Goal: Information Seeking & Learning: Learn about a topic

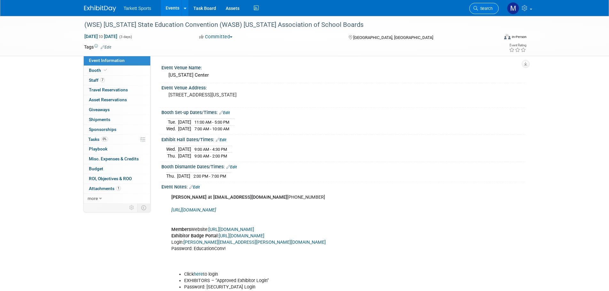
click at [483, 9] on span "Search" at bounding box center [485, 8] width 15 height 5
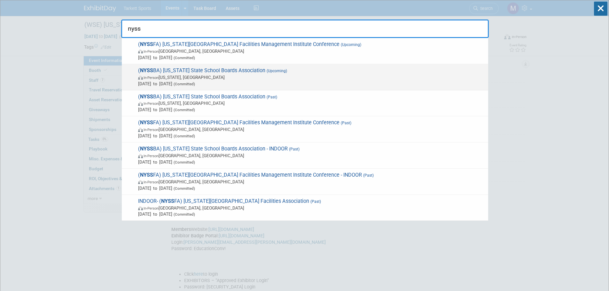
type input "nyss"
click at [368, 71] on span "( NYSS BA) New York State School Boards Association (Upcoming) In-Person New Yo…" at bounding box center [310, 76] width 349 height 19
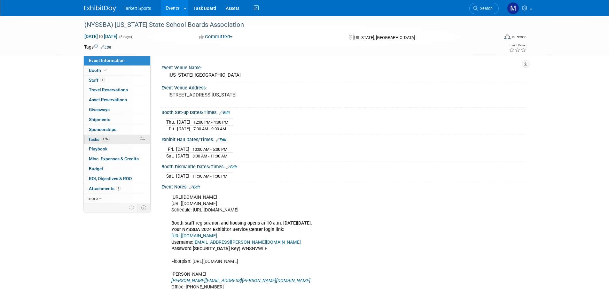
click at [102, 136] on link "17% Tasks 17%" at bounding box center [117, 140] width 66 height 10
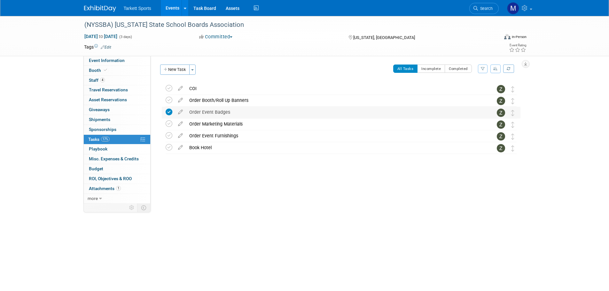
click at [212, 116] on div "Order Event Badges" at bounding box center [335, 112] width 298 height 11
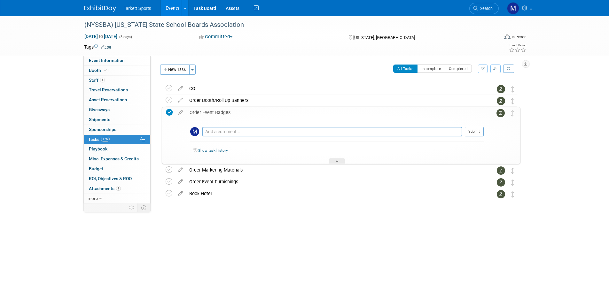
click at [212, 116] on div "Order Event Badges" at bounding box center [334, 112] width 297 height 11
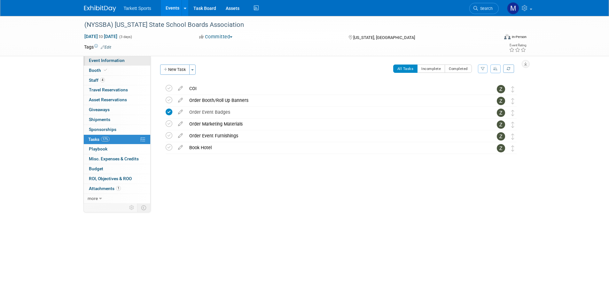
click at [123, 59] on span "Event Information" at bounding box center [107, 60] width 36 height 5
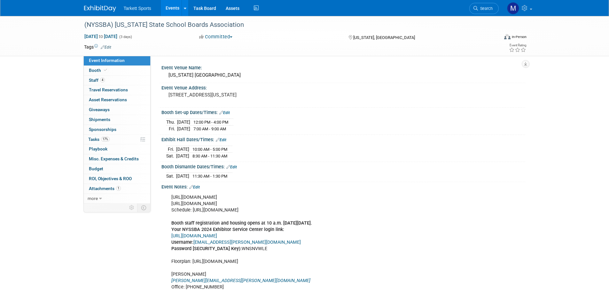
drag, startPoint x: 235, startPoint y: 196, endPoint x: 166, endPoint y: 195, distance: 69.0
click at [166, 195] on div "https://convention.nyssba.org/ https://www.conferenceharvester.com/harvester2ex…" at bounding box center [343, 254] width 364 height 130
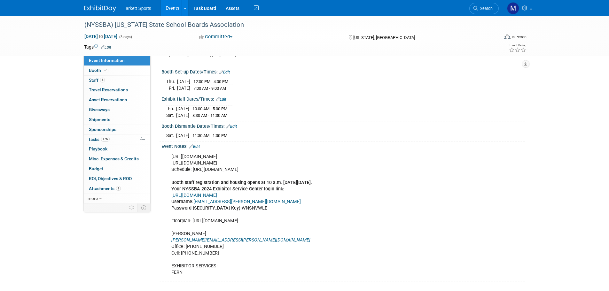
scroll to position [43, 0]
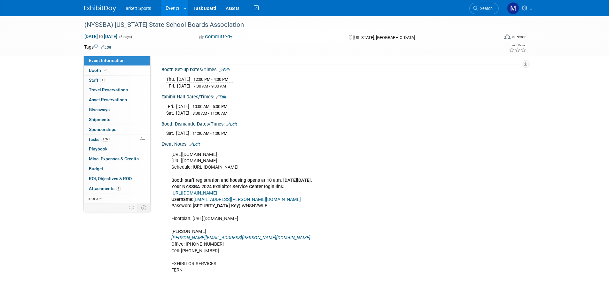
click at [217, 192] on link "https://www.conferenceharvester.com/harvester2ex/login.asp?EventKey=HFLNTYEU" at bounding box center [194, 192] width 46 height 5
click at [242, 155] on div "https://convention.nyssba.org/ https://www.conferenceharvester.com/harvester2ex…" at bounding box center [311, 212] width 288 height 128
drag, startPoint x: 226, startPoint y: 151, endPoint x: 170, endPoint y: 151, distance: 56.2
click at [170, 151] on div "https://convention.nyssba.org/ https://www.conferenceharvester.com/harvester2ex…" at bounding box center [311, 212] width 288 height 128
copy div "https://convention.nyssba.org/"
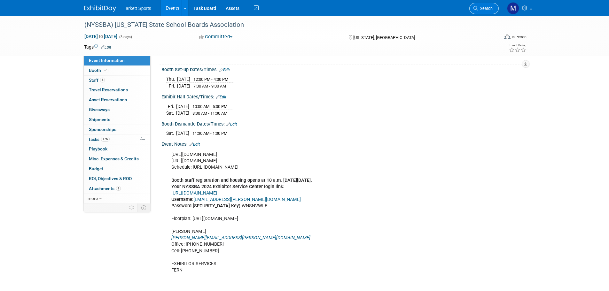
click at [479, 11] on link "Search" at bounding box center [483, 8] width 29 height 11
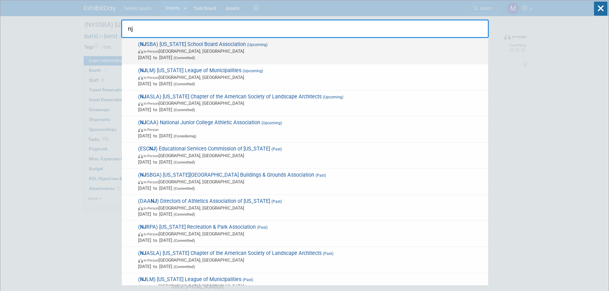
type input "nj"
click at [257, 52] on span "In-Person Atlantic City, NJ" at bounding box center [311, 51] width 347 height 6
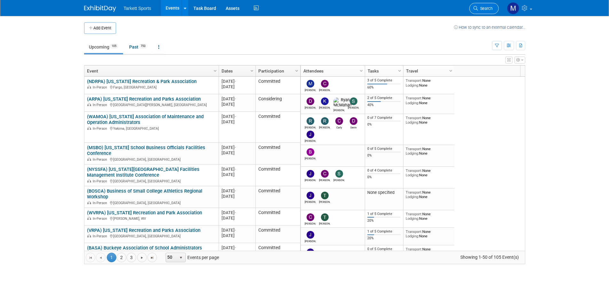
click at [483, 4] on link "Search" at bounding box center [483, 8] width 29 height 11
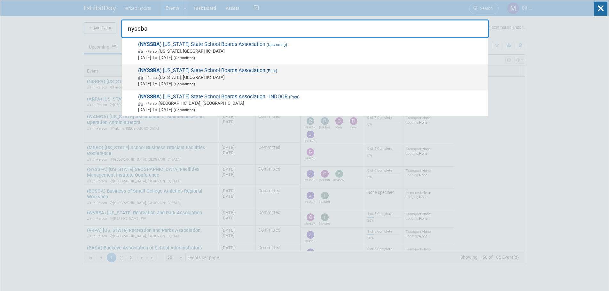
type input "nyssba"
click at [235, 69] on span "( NYSSBA ) New York State School Boards Association (Past) In-Person New York, …" at bounding box center [310, 76] width 349 height 19
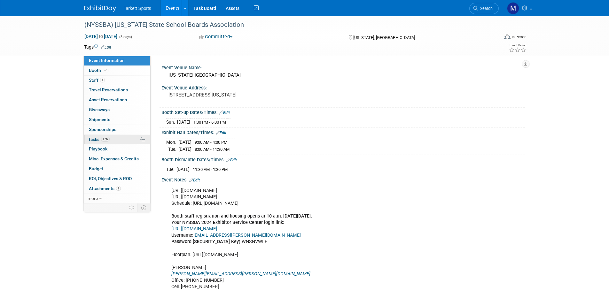
click at [106, 139] on span "17%" at bounding box center [105, 139] width 9 height 5
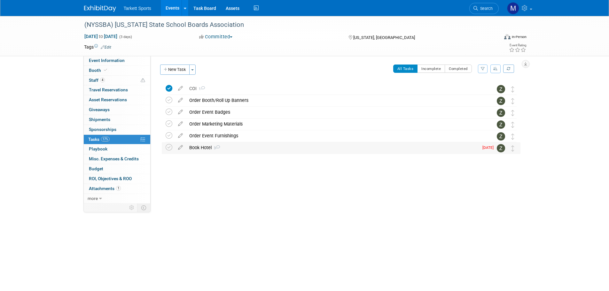
click at [214, 144] on div "Book Hotel 3" at bounding box center [332, 147] width 292 height 11
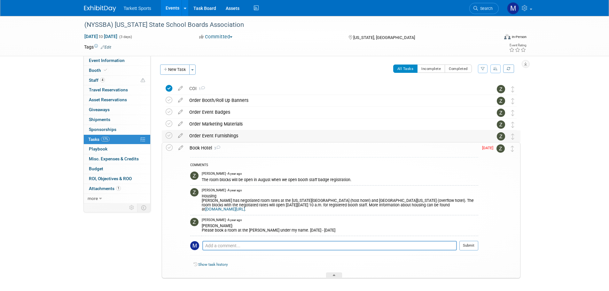
click at [209, 137] on div "Order Event Furnishings" at bounding box center [335, 135] width 298 height 11
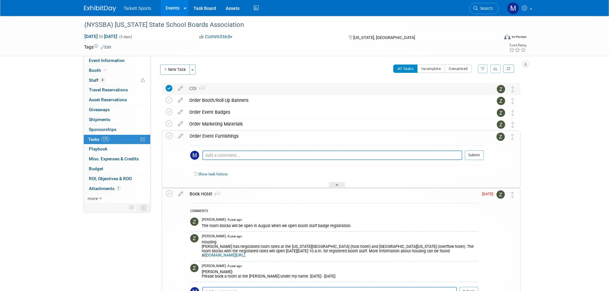
click at [198, 89] on span "1" at bounding box center [200, 89] width 8 height 4
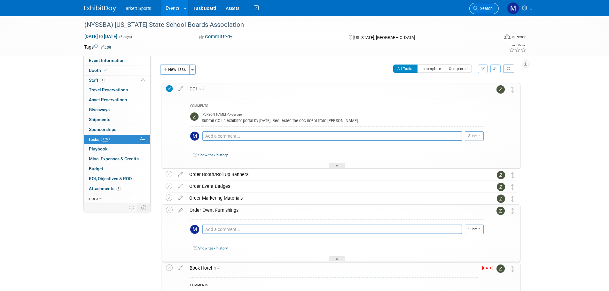
click at [492, 9] on span "Search" at bounding box center [485, 8] width 15 height 5
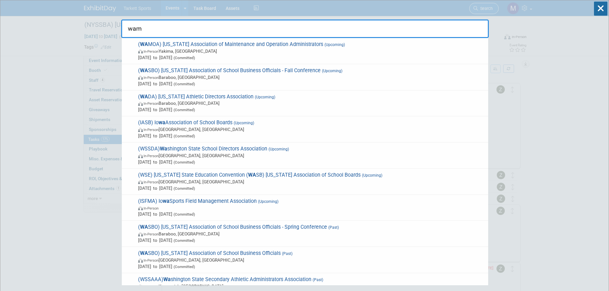
type input "wamo"
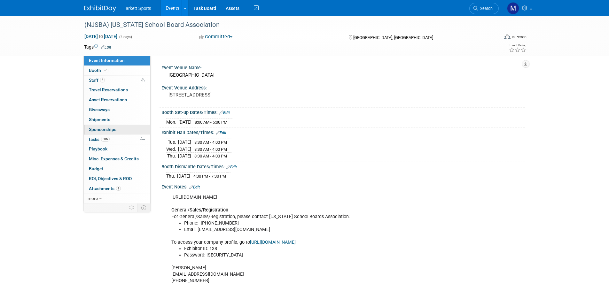
click at [126, 133] on link "0 Sponsorships 0" at bounding box center [117, 130] width 66 height 10
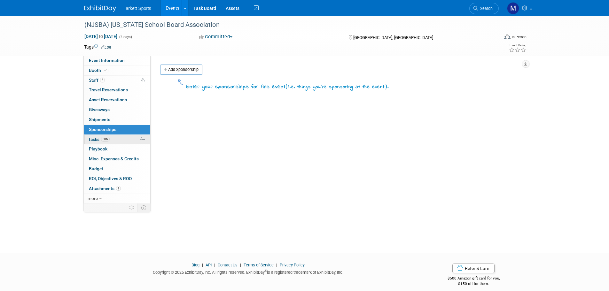
click at [118, 138] on link "50% Tasks 50%" at bounding box center [117, 140] width 66 height 10
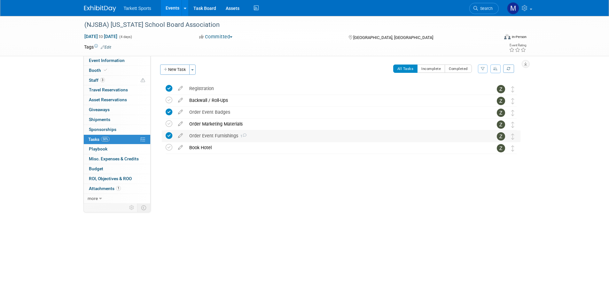
click at [224, 135] on div "Order Event Furnishings 1" at bounding box center [335, 135] width 298 height 11
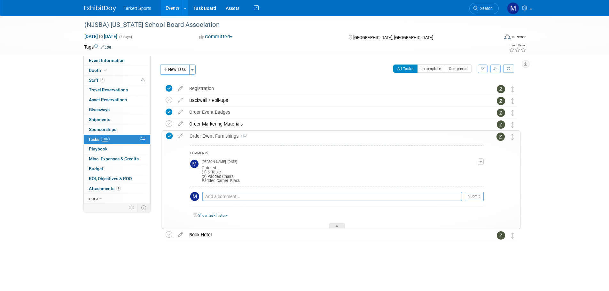
click at [224, 135] on div "Order Event Furnishings 1" at bounding box center [334, 136] width 297 height 11
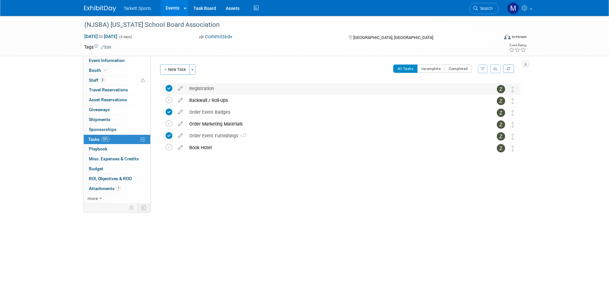
click at [192, 93] on div "Registration" at bounding box center [335, 88] width 298 height 11
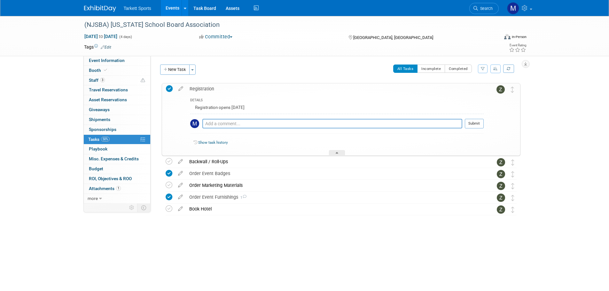
click at [195, 93] on div "Registration" at bounding box center [334, 88] width 297 height 11
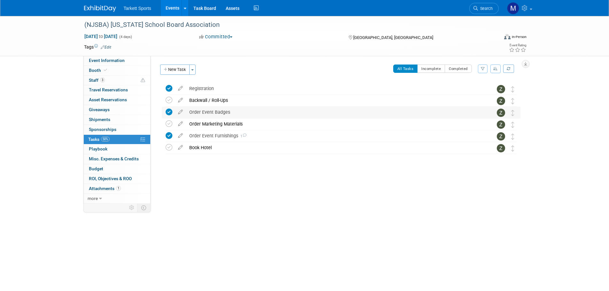
click at [197, 111] on div "Order Event Badges" at bounding box center [335, 112] width 298 height 11
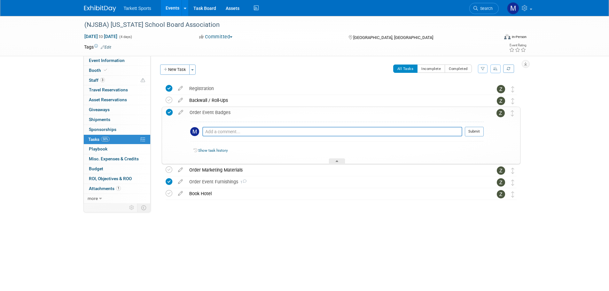
click at [197, 111] on div "Order Event Badges" at bounding box center [334, 112] width 297 height 11
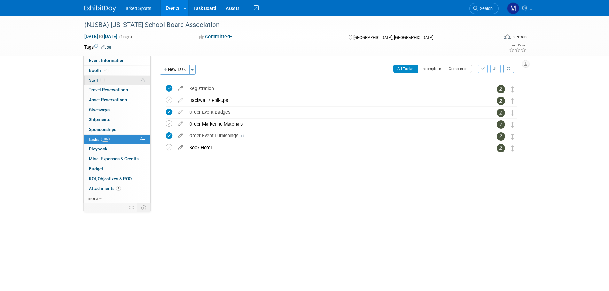
click at [130, 82] on link "3 Staff 3" at bounding box center [117, 81] width 66 height 10
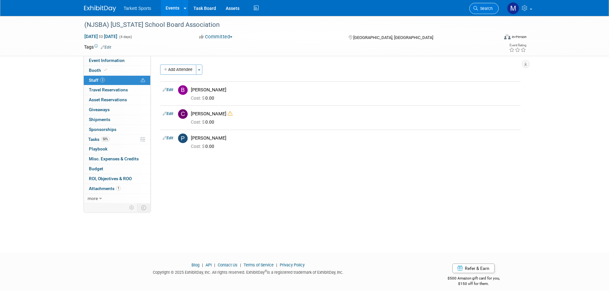
click at [491, 13] on link "Search" at bounding box center [483, 8] width 29 height 11
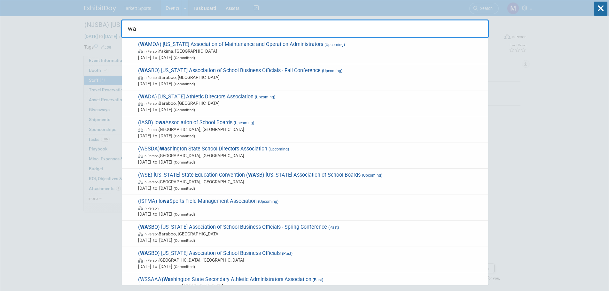
type input "wam"
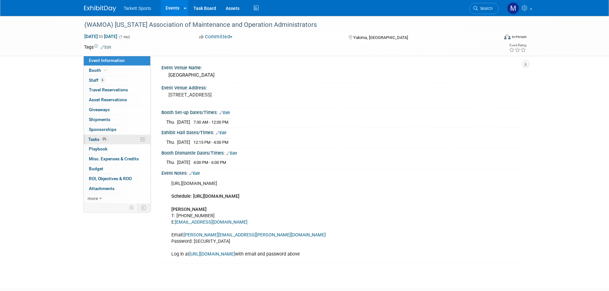
click at [119, 138] on link "0% Tasks 0%" at bounding box center [117, 140] width 66 height 10
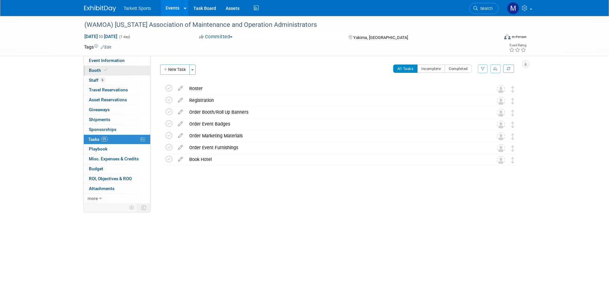
click at [102, 75] on link "Booth" at bounding box center [117, 71] width 66 height 10
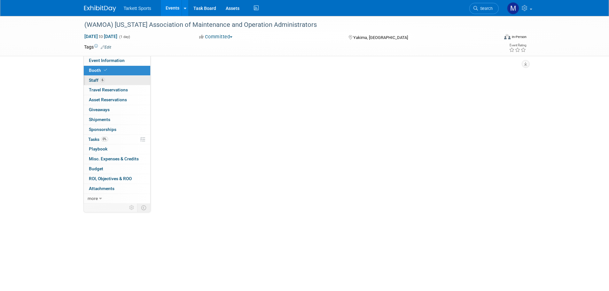
select select "FieldTurf, [GEOGRAPHIC_DATA]"
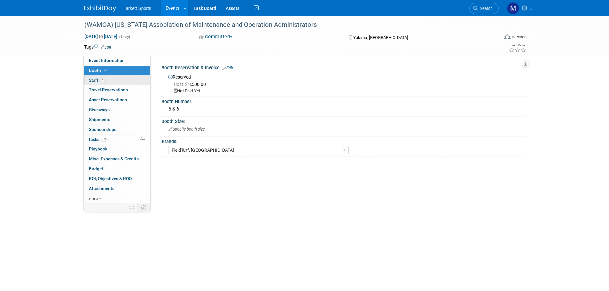
click at [105, 81] on link "6 Staff 6" at bounding box center [117, 81] width 66 height 10
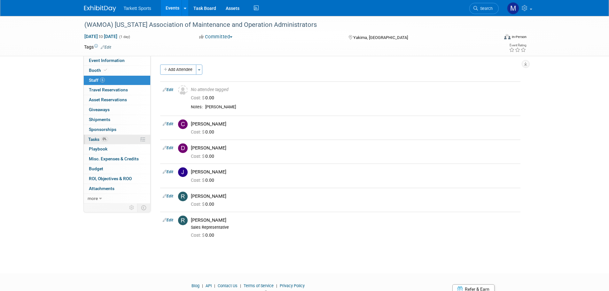
click at [115, 138] on link "0% Tasks 0%" at bounding box center [117, 140] width 66 height 10
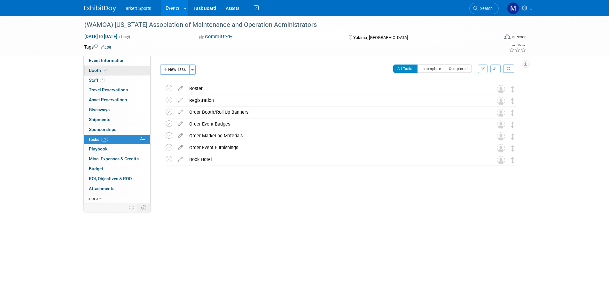
click at [112, 67] on link "Booth" at bounding box center [117, 71] width 66 height 10
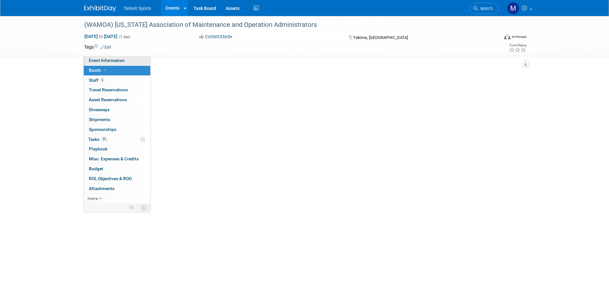
select select "FieldTurf, [GEOGRAPHIC_DATA]"
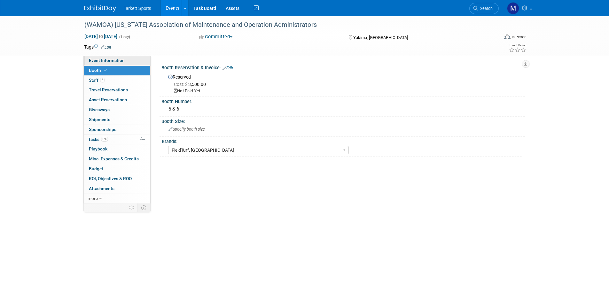
click at [115, 59] on span "Event Information" at bounding box center [107, 60] width 36 height 5
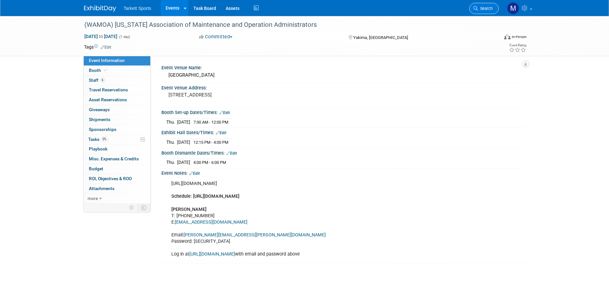
click at [483, 9] on span "Search" at bounding box center [485, 8] width 15 height 5
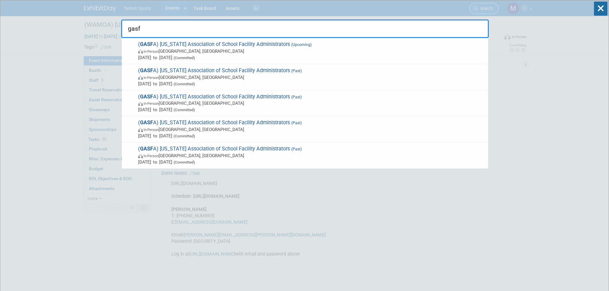
type input "gasfa"
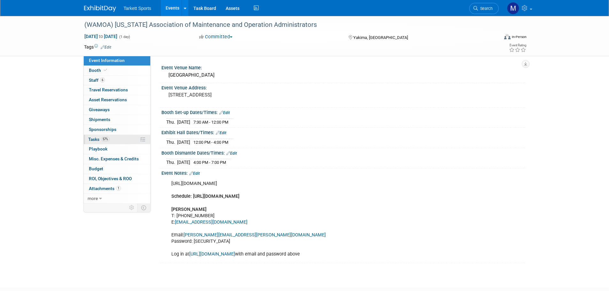
click at [123, 139] on link "57% Tasks 57%" at bounding box center [117, 140] width 66 height 10
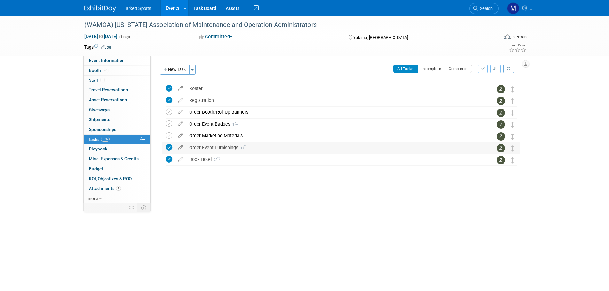
click at [216, 151] on div "Order Event Furnishings 1" at bounding box center [335, 147] width 298 height 11
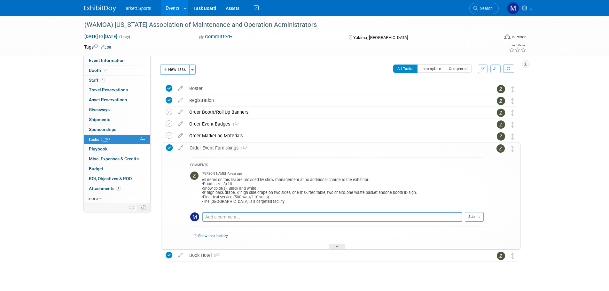
click at [216, 151] on div "Order Event Furnishings 1" at bounding box center [334, 147] width 297 height 11
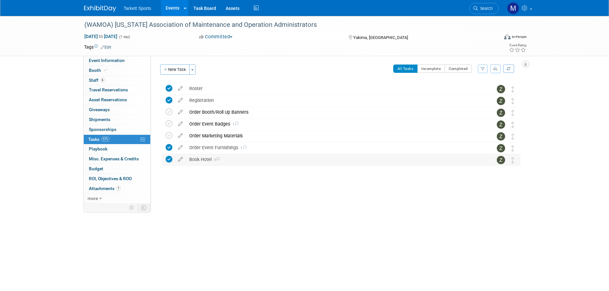
click at [212, 154] on div "Book Hotel 3" at bounding box center [335, 159] width 298 height 11
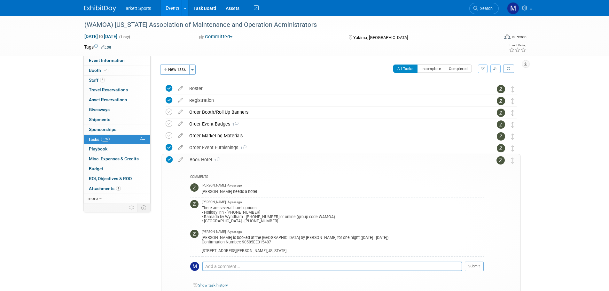
click at [209, 159] on div "Book Hotel 3" at bounding box center [334, 159] width 297 height 11
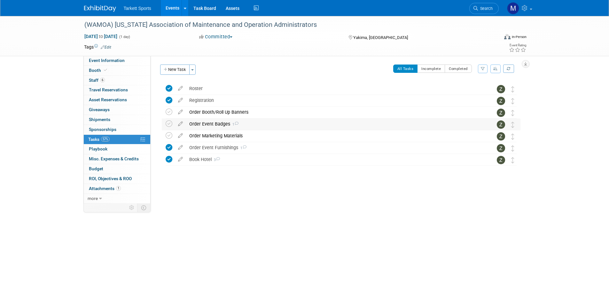
click at [202, 119] on div "Order Event Badges 1" at bounding box center [335, 124] width 298 height 11
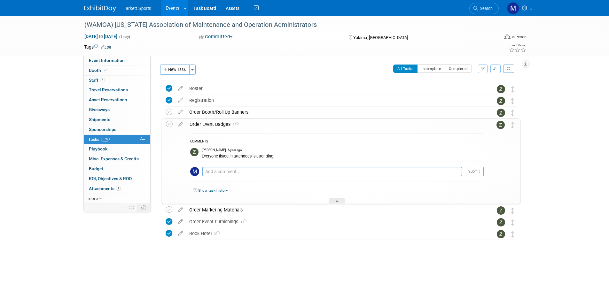
click at [202, 119] on div "Order Event Badges 1" at bounding box center [334, 124] width 297 height 11
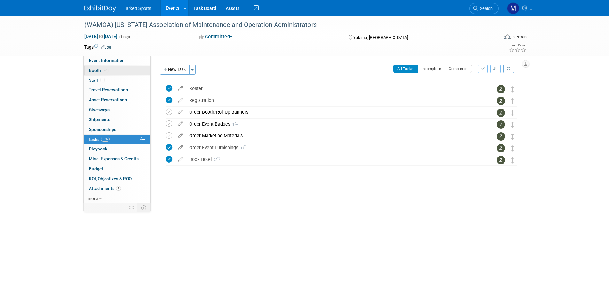
click at [108, 67] on link "Booth" at bounding box center [117, 71] width 66 height 10
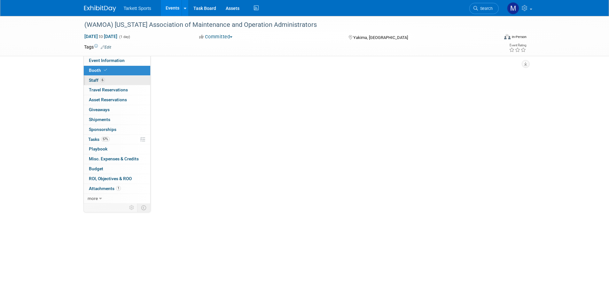
select select "FieldTurf, [PERSON_NAME], Indoor"
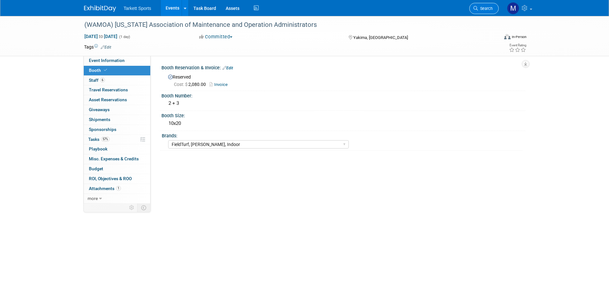
click at [481, 8] on span "Search" at bounding box center [485, 8] width 15 height 5
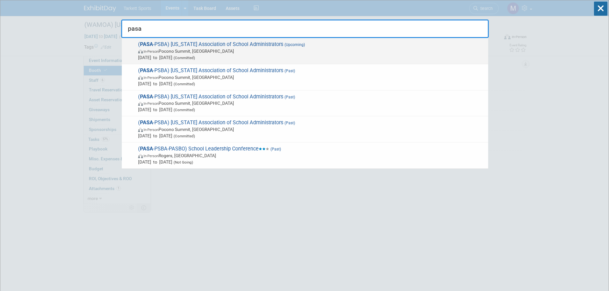
type input "pasa"
click at [263, 49] on span "In-Person Pocono Summit, PA" at bounding box center [311, 51] width 347 height 6
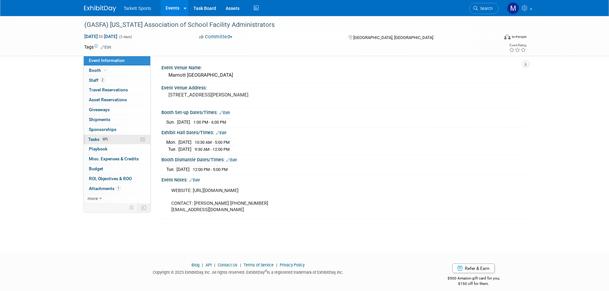
click at [111, 141] on link "60% Tasks 60%" at bounding box center [117, 140] width 66 height 10
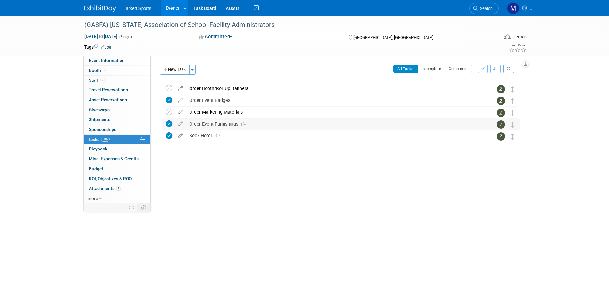
click at [222, 122] on div "Order Event Furnishings 1" at bounding box center [335, 124] width 298 height 11
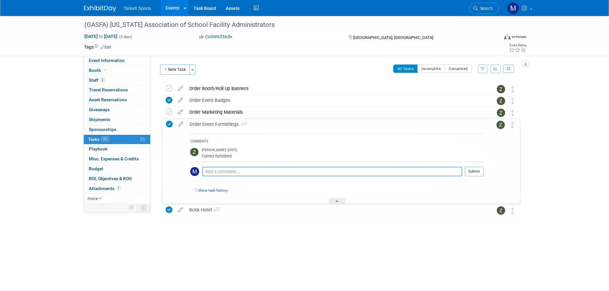
click at [219, 124] on div "Order Event Furnishings 1" at bounding box center [334, 124] width 297 height 11
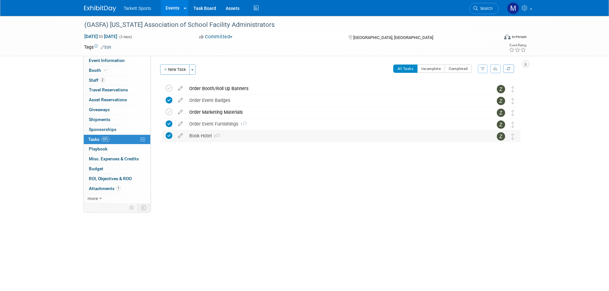
click at [205, 140] on div "Book Hotel 2" at bounding box center [335, 135] width 298 height 11
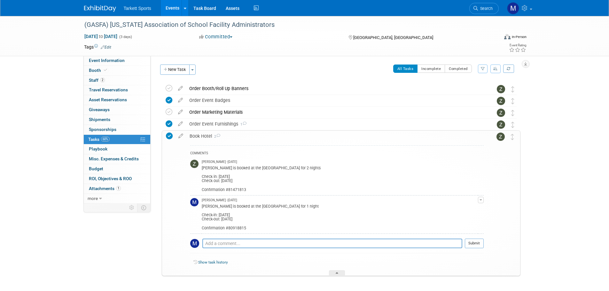
click at [205, 140] on div "Book Hotel 2" at bounding box center [334, 136] width 297 height 11
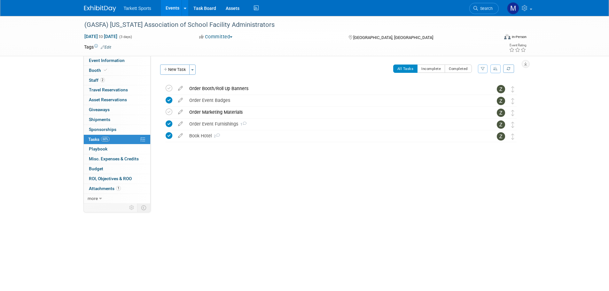
click at [487, 9] on span "Search" at bounding box center [485, 8] width 15 height 5
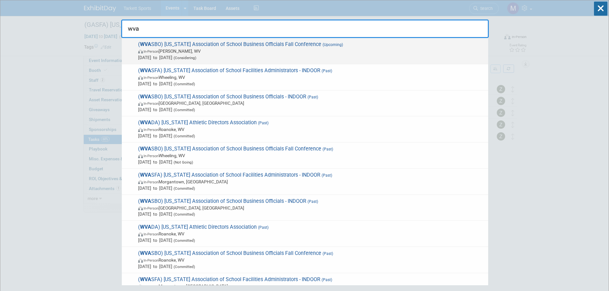
type input "wva"
click at [171, 51] on span "In-Person Davis, WV" at bounding box center [311, 51] width 347 height 6
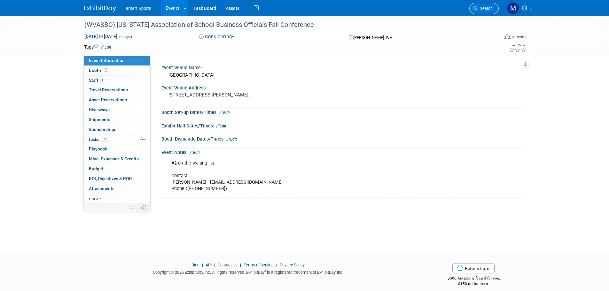
click at [485, 13] on link "Search" at bounding box center [483, 8] width 29 height 11
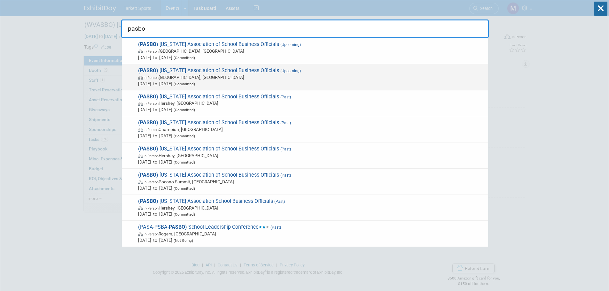
type input "pasbo"
click at [198, 73] on span "( PASBO ) [US_STATE] Association of School Business Officials (Upcoming) In-Per…" at bounding box center [310, 76] width 349 height 19
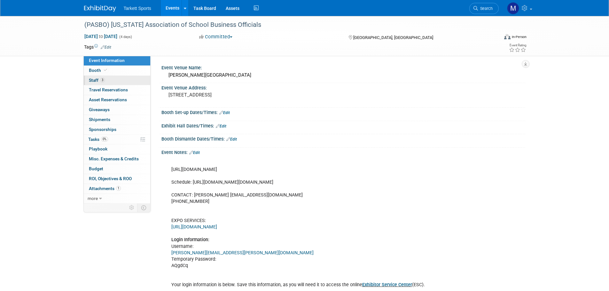
click at [106, 76] on link "3 Staff 3" at bounding box center [117, 81] width 66 height 10
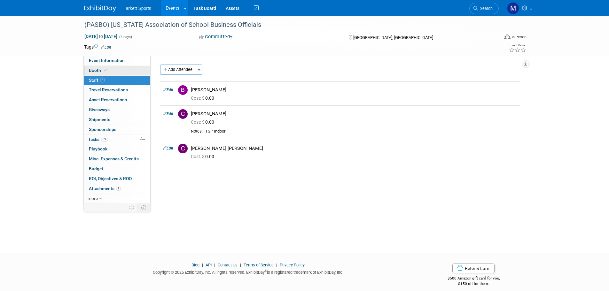
click at [111, 72] on link "Booth" at bounding box center [117, 71] width 66 height 10
select select "FieldTurf, [PERSON_NAME], Indoor"
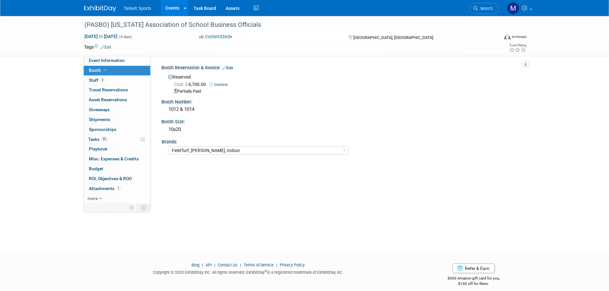
click at [223, 82] on link "Invoice" at bounding box center [219, 84] width 21 height 5
click at [482, 6] on span "Search" at bounding box center [485, 8] width 15 height 5
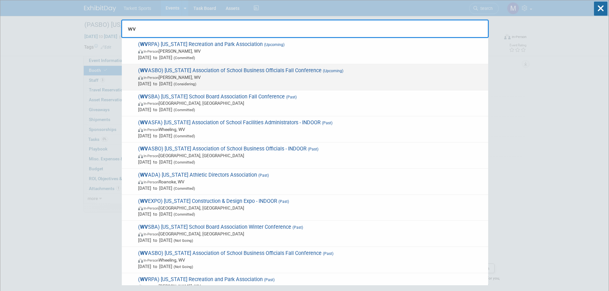
type input "wv"
click at [280, 68] on span "( WV ASBO) West Virginia Association of School Business Officials Fall Conferen…" at bounding box center [310, 76] width 349 height 19
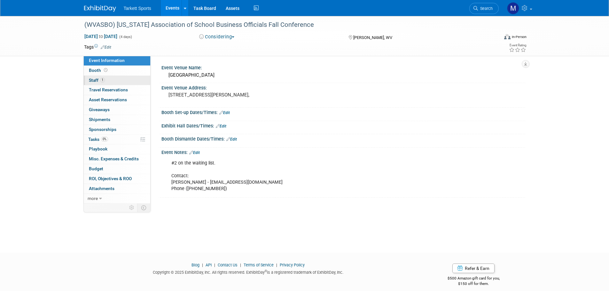
click at [117, 80] on link "1 Staff 1" at bounding box center [117, 81] width 66 height 10
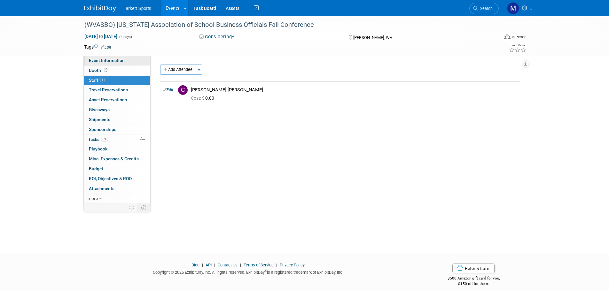
click at [113, 64] on link "Event Information" at bounding box center [117, 61] width 66 height 10
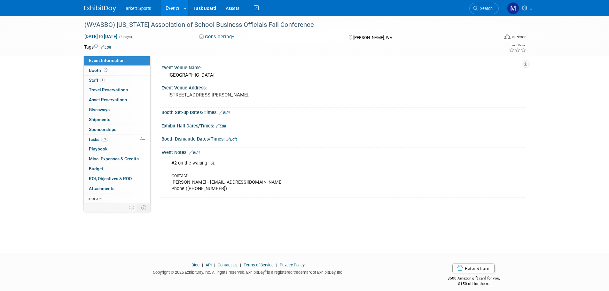
click at [253, 184] on div "#2 on the waiting list. Contact: Brad Sponaugle - bsponaug@k12.wv.us Phone (304…" at bounding box center [311, 176] width 288 height 38
drag, startPoint x: 251, startPoint y: 183, endPoint x: 206, endPoint y: 180, distance: 45.1
click at [206, 180] on div "#2 on the waiting list. Contact: Brad Sponaugle - bsponaug@k12.wv.us Phone (304…" at bounding box center [311, 176] width 288 height 38
copy div "bsponaug@k12.wv.us"
click at [167, 17] on div at bounding box center [287, 18] width 411 height 5
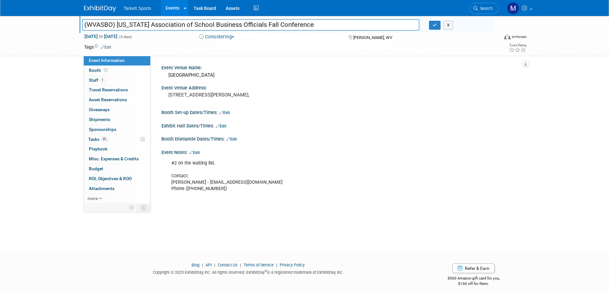
drag, startPoint x: 343, startPoint y: 26, endPoint x: -83, endPoint y: 25, distance: 426.1
click at [0, 25] on html "Tarkett Sports Events Add Event Bulk Upload Events Shareable Event Boards Recen…" at bounding box center [304, 145] width 609 height 291
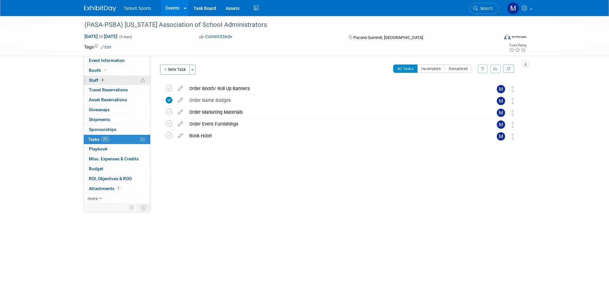
click at [110, 76] on link "4 Staff 4" at bounding box center [117, 81] width 66 height 10
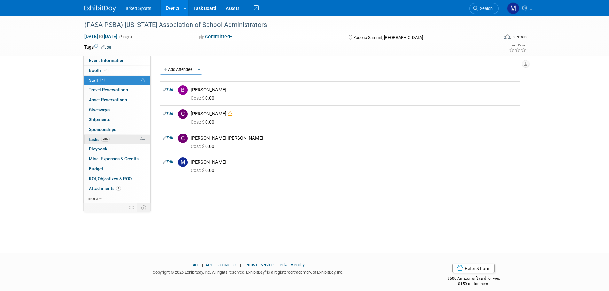
click at [121, 142] on link "20% Tasks 20%" at bounding box center [117, 140] width 66 height 10
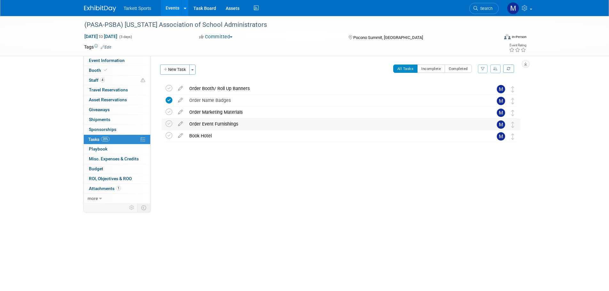
click at [199, 123] on div "Order Event Furnishings" at bounding box center [335, 124] width 298 height 11
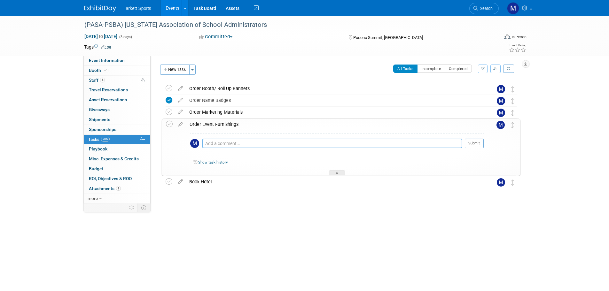
click at [220, 146] on textarea at bounding box center [332, 144] width 260 height 10
paste textarea "Fully carpeted exhibit hall One 6-foot draped table, two chairs and one wasteba…"
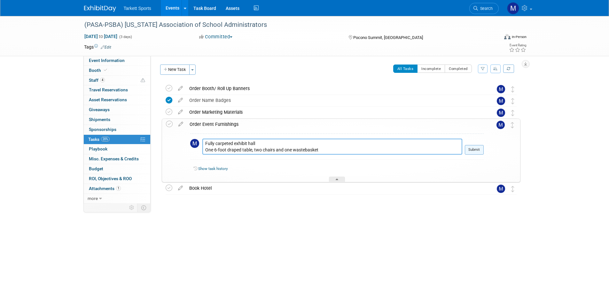
type textarea "Fully carpeted exhibit hall One 6-foot draped table, two chairs and one wasteba…"
click at [477, 147] on button "Submit" at bounding box center [473, 150] width 19 height 10
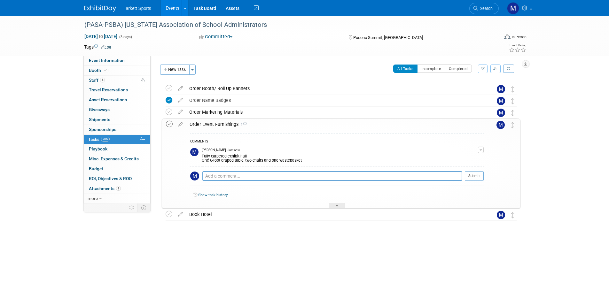
click at [169, 123] on icon at bounding box center [169, 124] width 7 height 7
click at [282, 122] on div "Order Event Furnishings 1" at bounding box center [334, 124] width 297 height 11
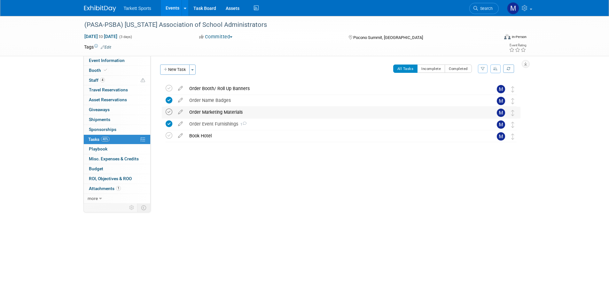
click at [170, 110] on icon at bounding box center [168, 112] width 7 height 7
click at [168, 86] on icon at bounding box center [168, 88] width 7 height 7
click at [115, 81] on link "4 Staff 4" at bounding box center [117, 81] width 66 height 10
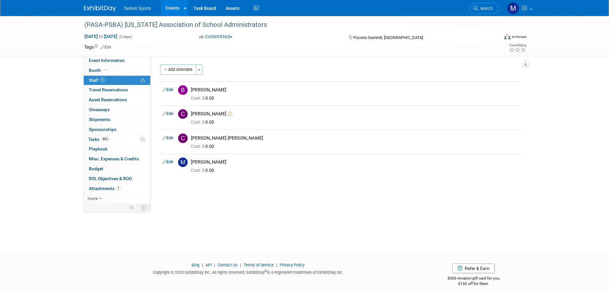
click at [131, 54] on div "(PASA-PSBA) Pennsylvania Association of School Administrators Oct 19, 2025 to O…" at bounding box center [304, 36] width 450 height 40
click at [128, 57] on link "Event Information" at bounding box center [117, 61] width 66 height 10
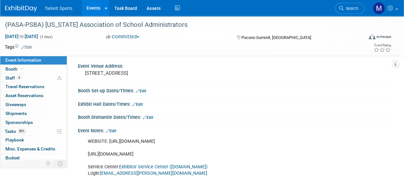
scroll to position [32, 0]
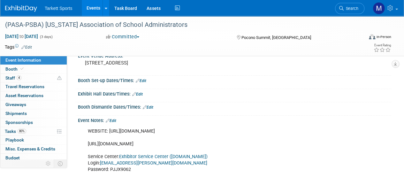
click at [135, 93] on icon at bounding box center [134, 94] width 4 height 4
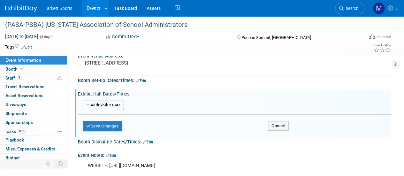
click at [110, 103] on button "Add Another Exhibit Date" at bounding box center [103, 106] width 41 height 10
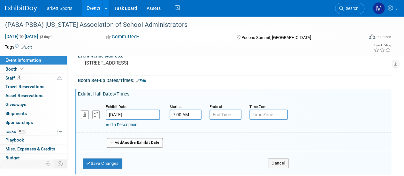
click at [188, 113] on input "7:00 AM" at bounding box center [186, 115] width 32 height 10
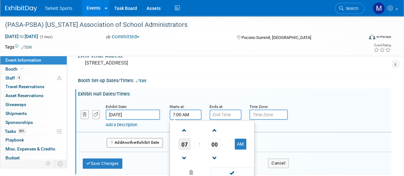
click at [179, 146] on span "07" at bounding box center [185, 143] width 12 height 11
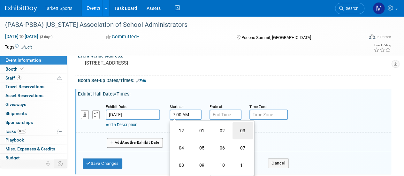
click at [244, 131] on td "03" at bounding box center [243, 130] width 20 height 17
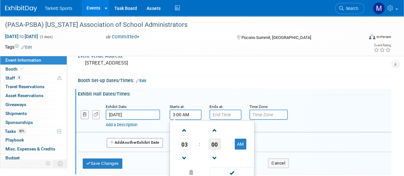
click at [214, 143] on span "00" at bounding box center [215, 143] width 12 height 11
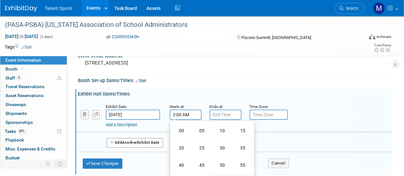
drag, startPoint x: 226, startPoint y: 144, endPoint x: 234, endPoint y: 143, distance: 8.3
click at [226, 144] on td "30" at bounding box center [222, 147] width 20 height 17
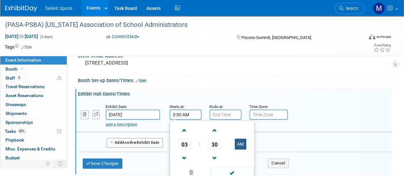
click at [238, 142] on button "AM" at bounding box center [240, 144] width 11 height 11
type input "3:30 PM"
click at [232, 170] on span at bounding box center [231, 172] width 43 height 11
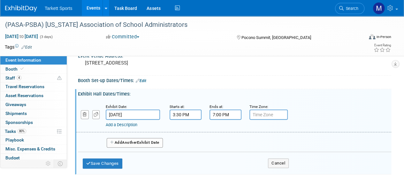
click at [224, 115] on input "7:00 PM" at bounding box center [226, 115] width 32 height 10
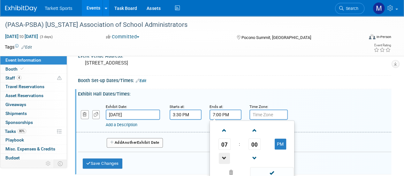
click at [225, 156] on span at bounding box center [224, 158] width 11 height 11
type input "6:00 PM"
click at [259, 168] on span at bounding box center [271, 172] width 43 height 11
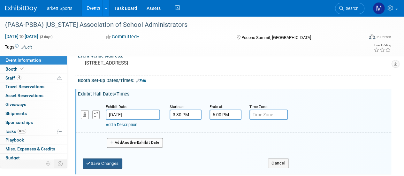
click at [100, 159] on button "Save Changes" at bounding box center [103, 163] width 40 height 10
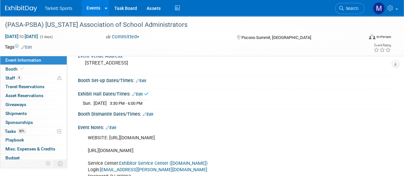
click at [145, 79] on link "Edit" at bounding box center [141, 81] width 11 height 4
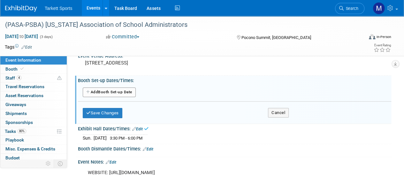
click at [114, 93] on button "Add Another Booth Set-up Date" at bounding box center [109, 93] width 53 height 10
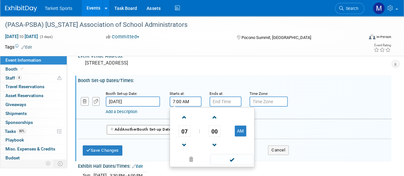
click at [180, 101] on input "7:00 AM" at bounding box center [186, 101] width 32 height 10
click at [188, 131] on span "07" at bounding box center [185, 130] width 12 height 11
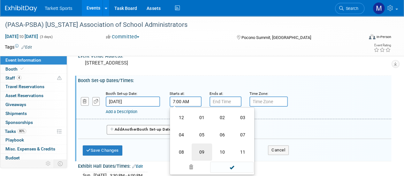
click at [203, 153] on td "09" at bounding box center [202, 151] width 20 height 17
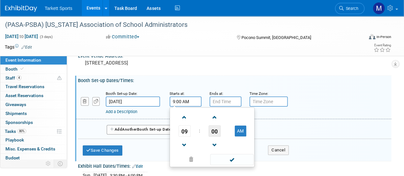
drag, startPoint x: 213, startPoint y: 129, endPoint x: 218, endPoint y: 140, distance: 12.9
click at [213, 129] on span "00" at bounding box center [215, 130] width 12 height 11
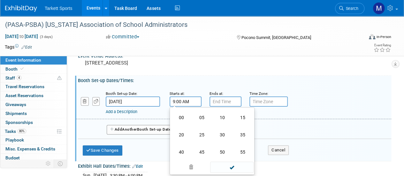
click at [222, 138] on td "30" at bounding box center [222, 134] width 20 height 17
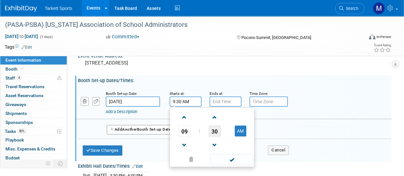
click at [214, 130] on span "30" at bounding box center [215, 130] width 12 height 11
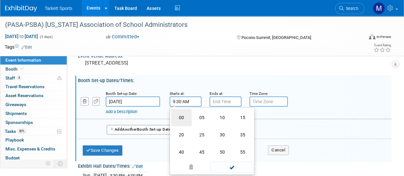
click at [180, 115] on td "00" at bounding box center [181, 117] width 20 height 17
type input "9:00 AM"
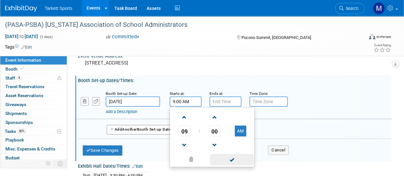
click at [233, 158] on span at bounding box center [231, 159] width 43 height 11
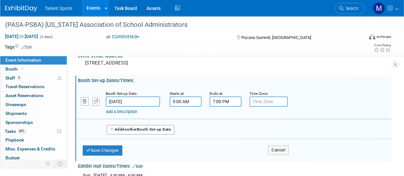
click at [233, 104] on input "7:00 PM" at bounding box center [226, 101] width 32 height 10
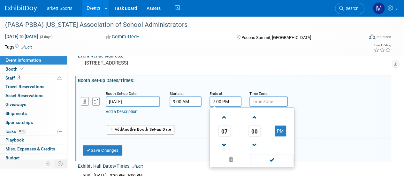
click at [229, 129] on span "07" at bounding box center [224, 130] width 12 height 11
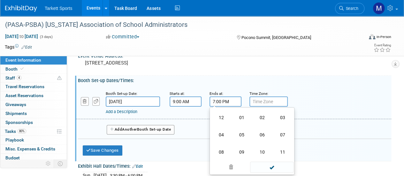
click at [281, 120] on td "03" at bounding box center [282, 117] width 20 height 17
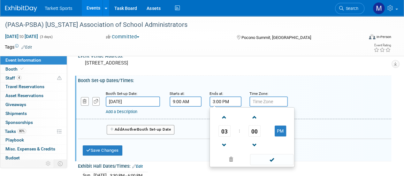
click at [257, 134] on span "00" at bounding box center [255, 130] width 12 height 11
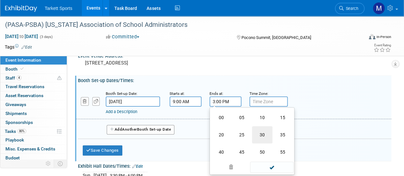
click at [258, 135] on td "30" at bounding box center [262, 134] width 20 height 17
type input "3:30 PM"
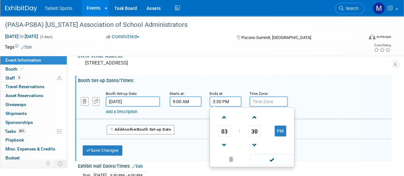
click at [269, 160] on span at bounding box center [271, 159] width 43 height 11
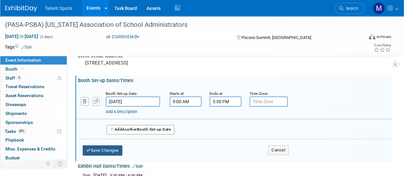
click at [107, 150] on button "Save Changes" at bounding box center [103, 150] width 40 height 10
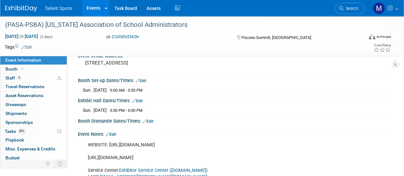
click at [142, 99] on link "Edit" at bounding box center [137, 101] width 11 height 4
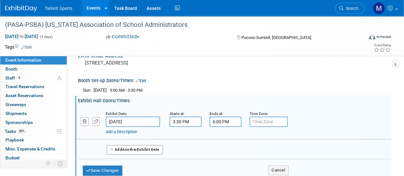
click at [115, 148] on button "Add Another Exhibit Date" at bounding box center [135, 150] width 56 height 10
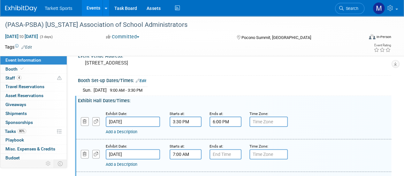
click at [181, 154] on input "7:00 AM" at bounding box center [186, 154] width 32 height 10
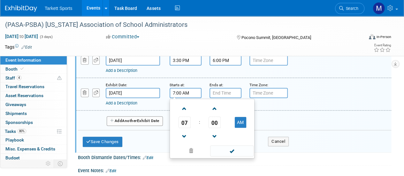
scroll to position [96, 0]
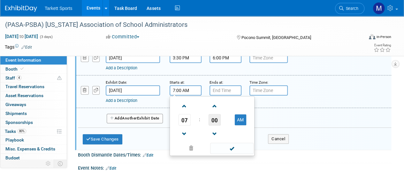
click at [215, 123] on span "00" at bounding box center [215, 119] width 12 height 11
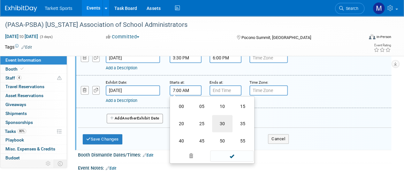
click at [216, 122] on td "30" at bounding box center [222, 123] width 20 height 17
type input "7:30 AM"
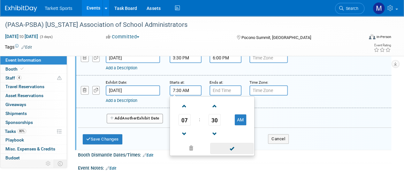
click at [235, 147] on span at bounding box center [231, 148] width 43 height 11
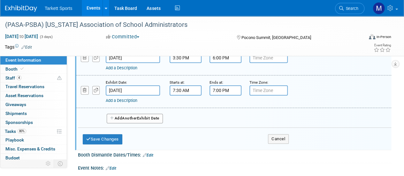
click at [225, 93] on input "7:00 PM" at bounding box center [226, 90] width 32 height 10
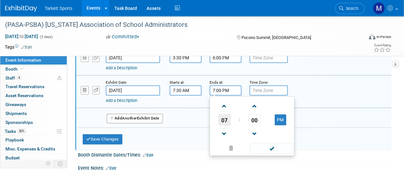
click at [218, 119] on span "07" at bounding box center [224, 119] width 12 height 11
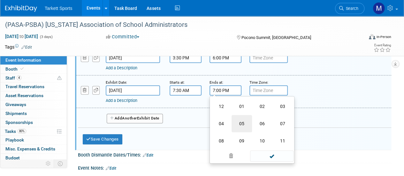
click at [236, 118] on td "05" at bounding box center [242, 123] width 20 height 17
type input "5:00 PM"
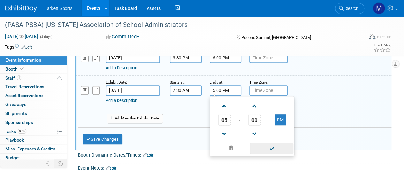
click at [267, 149] on span at bounding box center [271, 148] width 43 height 11
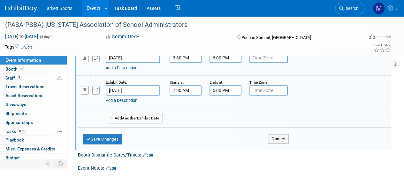
click at [144, 117] on button "Add Another Exhibit Date" at bounding box center [135, 119] width 56 height 10
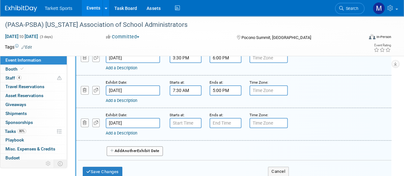
type input "7:00 AM"
click at [174, 125] on input "7:00 AM" at bounding box center [186, 123] width 32 height 10
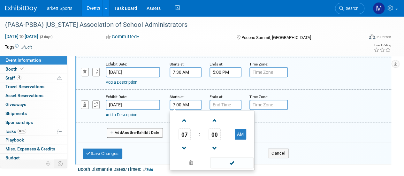
scroll to position [128, 0]
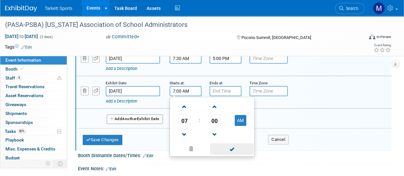
click at [233, 148] on span at bounding box center [231, 148] width 43 height 11
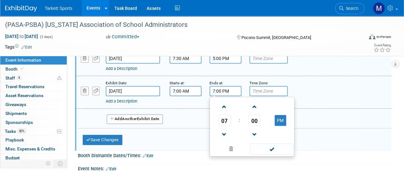
click at [225, 94] on input "7:00 PM" at bounding box center [226, 91] width 32 height 10
click at [220, 126] on link at bounding box center [224, 134] width 12 height 16
click at [227, 121] on span "06" at bounding box center [224, 120] width 12 height 11
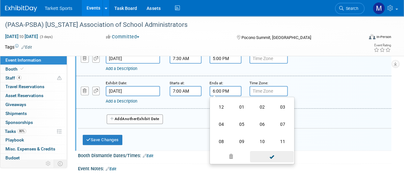
click at [290, 143] on td "11" at bounding box center [282, 141] width 20 height 17
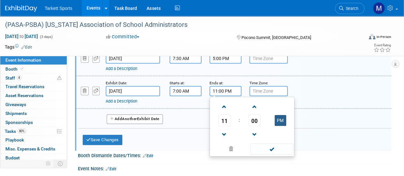
click at [276, 121] on button "PM" at bounding box center [280, 120] width 11 height 11
type input "11:00 AM"
click at [268, 149] on span at bounding box center [271, 148] width 43 height 11
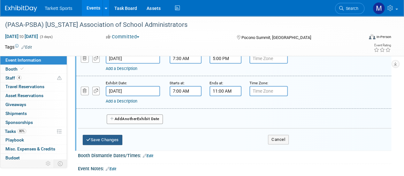
click at [103, 141] on button "Save Changes" at bounding box center [103, 140] width 40 height 10
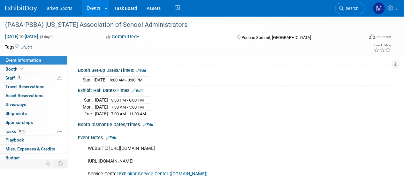
scroll to position [32, 0]
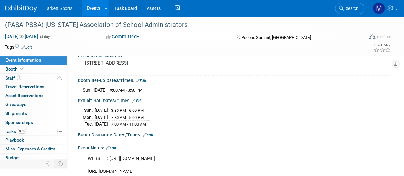
click at [152, 134] on link "Edit" at bounding box center [148, 135] width 11 height 4
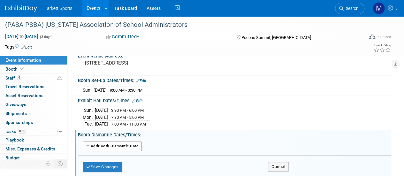
click at [119, 142] on button "Add Another Booth Dismantle Date" at bounding box center [112, 147] width 59 height 10
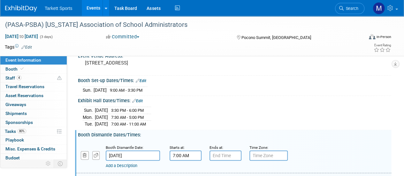
click at [182, 151] on input "7:00 AM" at bounding box center [186, 155] width 32 height 10
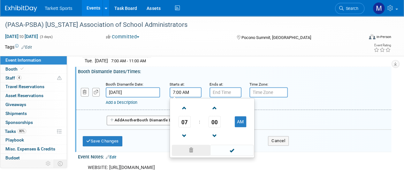
scroll to position [96, 0]
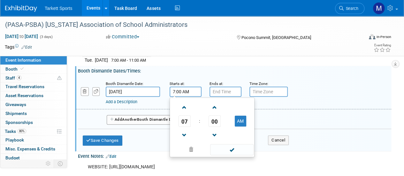
click at [191, 124] on td "07" at bounding box center [184, 120] width 27 height 11
click at [187, 122] on span "07" at bounding box center [185, 120] width 12 height 11
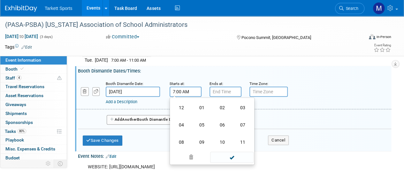
drag, startPoint x: 240, startPoint y: 143, endPoint x: 239, endPoint y: 140, distance: 3.7
click at [241, 143] on td "11" at bounding box center [243, 142] width 20 height 17
type input "11:00 AM"
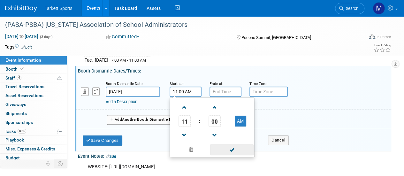
click at [230, 149] on span at bounding box center [231, 149] width 43 height 11
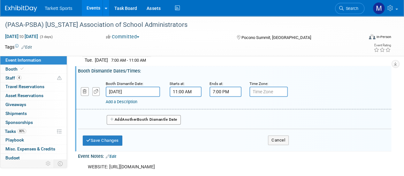
click at [216, 87] on input "7:00 PM" at bounding box center [226, 92] width 32 height 10
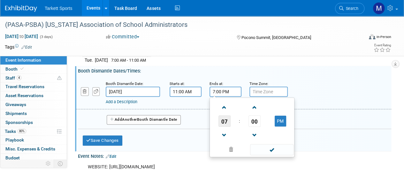
click at [224, 118] on span "07" at bounding box center [224, 120] width 12 height 11
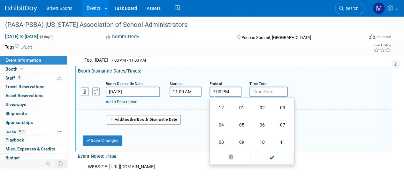
click at [291, 107] on td "03" at bounding box center [282, 107] width 20 height 17
type input "3:00 PM"
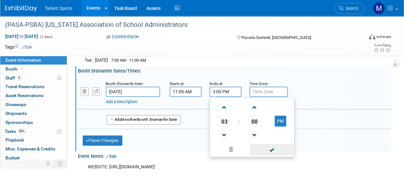
click at [261, 152] on span at bounding box center [271, 149] width 43 height 11
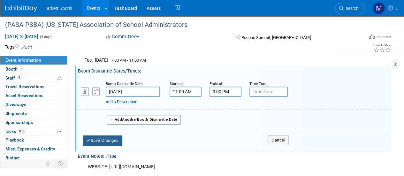
click at [107, 139] on button "Save Changes" at bounding box center [103, 140] width 40 height 10
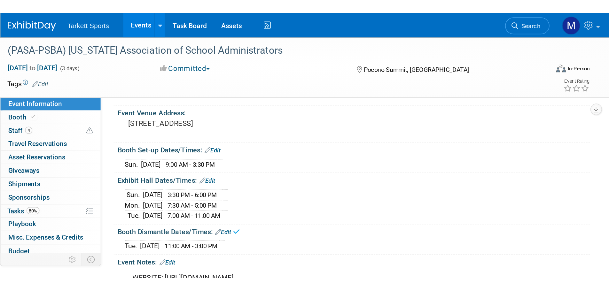
scroll to position [32, 0]
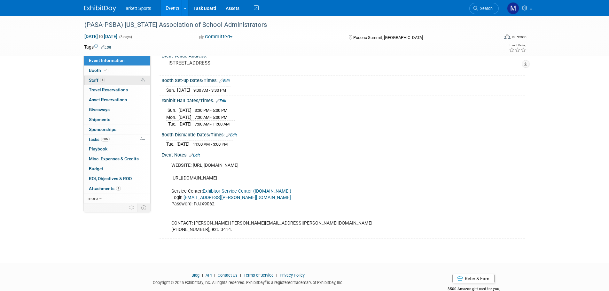
click at [119, 79] on link "4 Staff 4" at bounding box center [117, 81] width 66 height 10
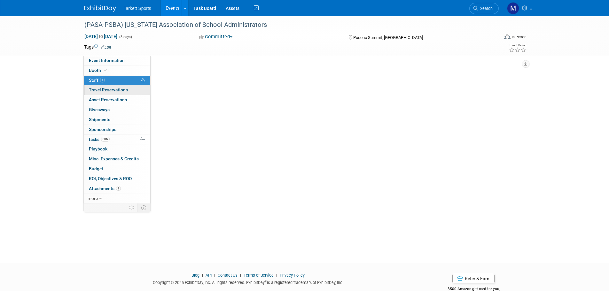
scroll to position [0, 0]
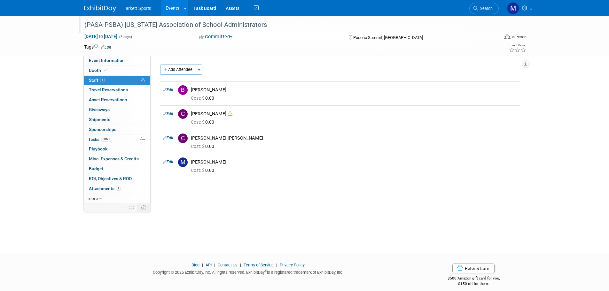
click at [275, 25] on div "(PASA-PSBA) [US_STATE] Association of School Administrators" at bounding box center [285, 24] width 407 height 11
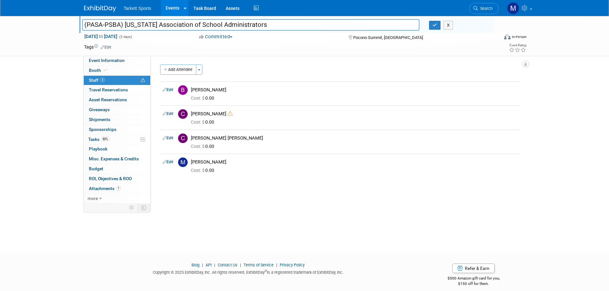
drag, startPoint x: 275, startPoint y: 25, endPoint x: 30, endPoint y: 13, distance: 245.9
click at [30, 13] on body "Tarkett Sports Events Add Event Bulk Upload Events Shareable Event Boards Recen…" at bounding box center [304, 145] width 609 height 291
click at [109, 62] on span "Event Information" at bounding box center [107, 60] width 36 height 5
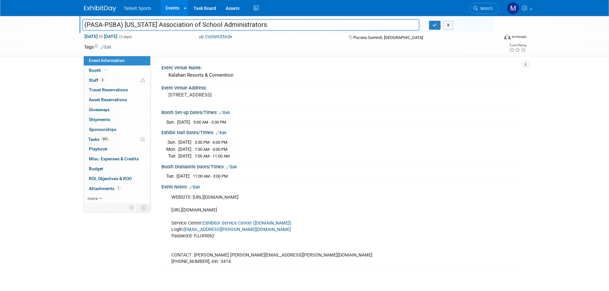
drag, startPoint x: 264, startPoint y: 96, endPoint x: 156, endPoint y: 65, distance: 112.6
click at [156, 65] on div "Event Venue Name: Kalahari Resorts & Convention Event Venue Address: 250 Kalaha…" at bounding box center [337, 130] width 374 height 148
copy div "Event Venue Name: Kalahari Resorts & Convention Event Venue Address: 250 Kalaha…"
click at [109, 142] on link "80% Tasks 80%" at bounding box center [117, 140] width 66 height 10
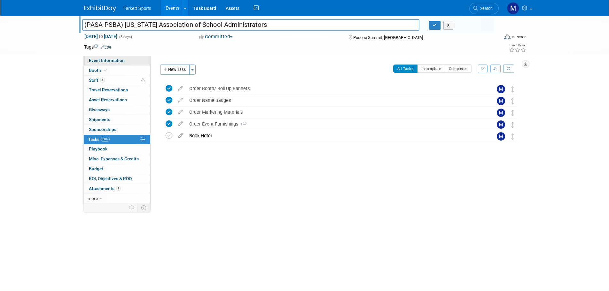
click at [107, 61] on span "Event Information" at bounding box center [107, 60] width 36 height 5
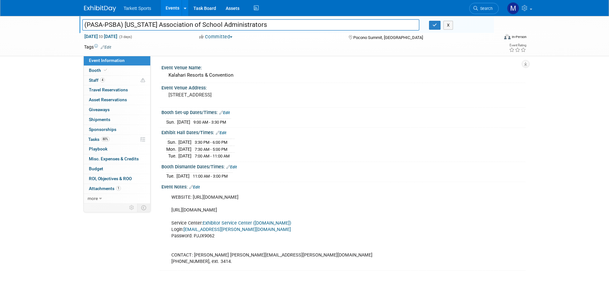
click at [84, 56] on link "Event Information" at bounding box center [117, 61] width 66 height 10
drag, startPoint x: 218, startPoint y: 165, endPoint x: 161, endPoint y: 111, distance: 78.6
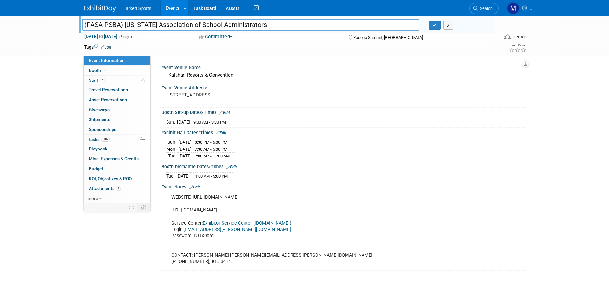
click at [161, 111] on div "Event Venue Name: Kalahari Resorts & Convention Event Venue Address: 250 Kalaha…" at bounding box center [340, 167] width 360 height 208
copy div "Booth Set-up Dates/Times: Edit Sun. Oct 19, 2025 9:00 AM - 3:30 PM Save Changes…"
click at [482, 10] on span "Search" at bounding box center [485, 8] width 15 height 5
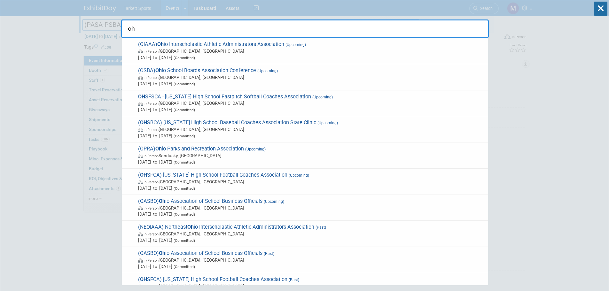
type input "ohi"
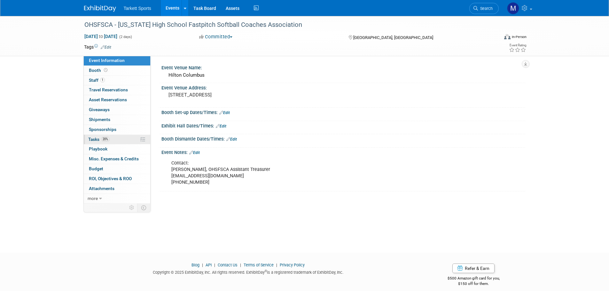
click at [118, 142] on link "20% Tasks 20%" at bounding box center [117, 140] width 66 height 10
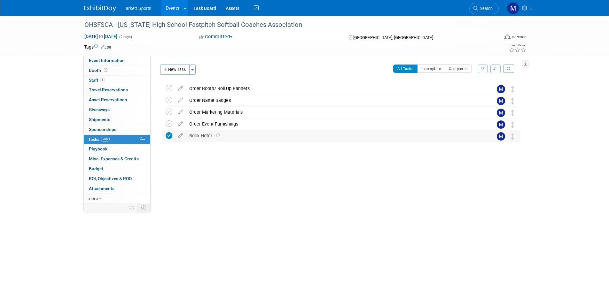
click at [207, 140] on div "Book Hotel 1" at bounding box center [335, 135] width 298 height 11
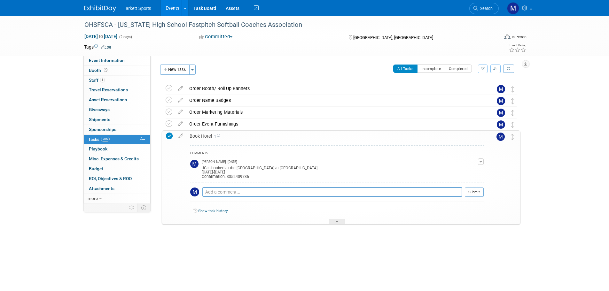
click at [216, 139] on div "Book Hotel 1" at bounding box center [334, 136] width 297 height 11
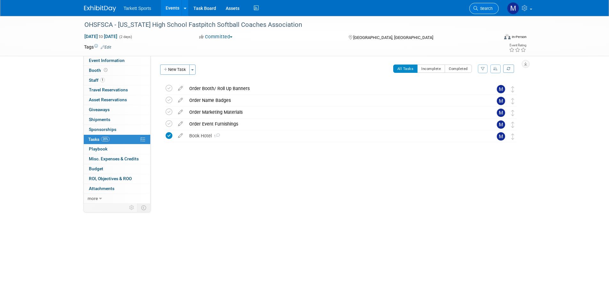
click at [482, 7] on span "Search" at bounding box center [485, 8] width 15 height 5
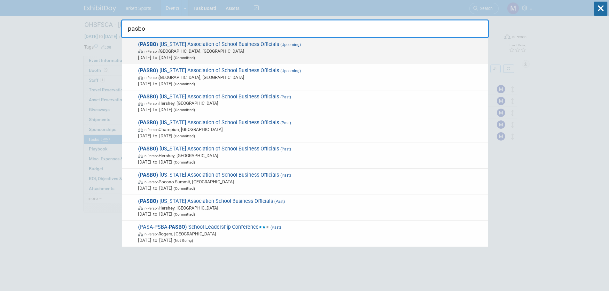
type input "pasbo"
click at [293, 56] on span "Oct 23, 2025 to Oct 24, 2025 (Committed)" at bounding box center [311, 57] width 347 height 6
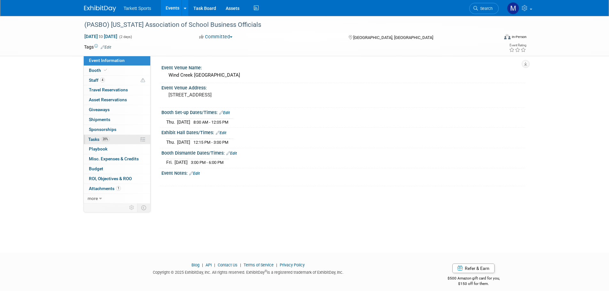
click at [118, 138] on link "20% Tasks 20%" at bounding box center [117, 140] width 66 height 10
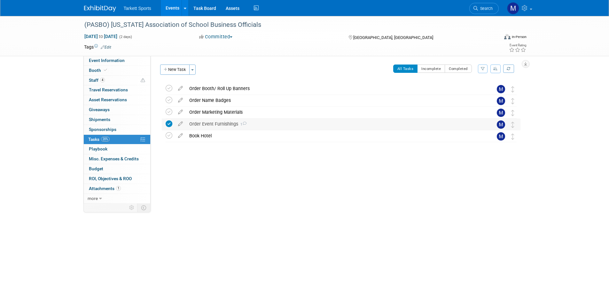
click at [204, 122] on div "Order Event Furnishings 1" at bounding box center [335, 124] width 298 height 11
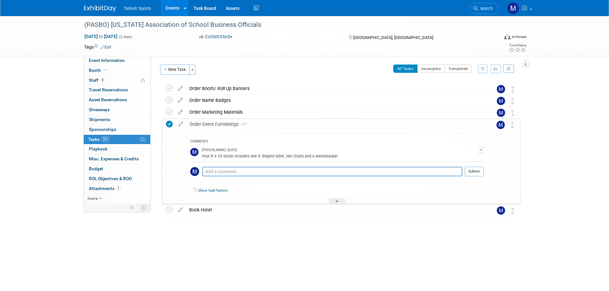
click at [204, 122] on div "Order Event Furnishings 1" at bounding box center [334, 124] width 297 height 11
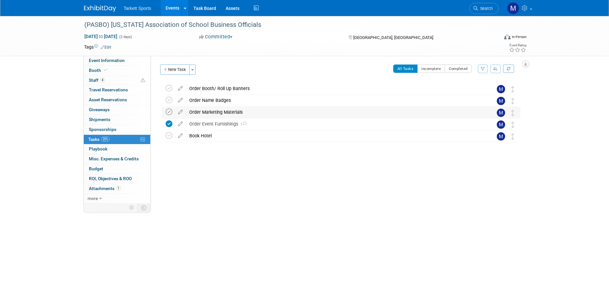
click at [169, 112] on icon at bounding box center [168, 112] width 7 height 7
drag, startPoint x: 168, startPoint y: 103, endPoint x: 169, endPoint y: 97, distance: 6.1
click at [168, 103] on icon at bounding box center [168, 100] width 7 height 7
click at [169, 87] on icon at bounding box center [168, 88] width 7 height 7
click at [170, 97] on icon at bounding box center [168, 100] width 7 height 7
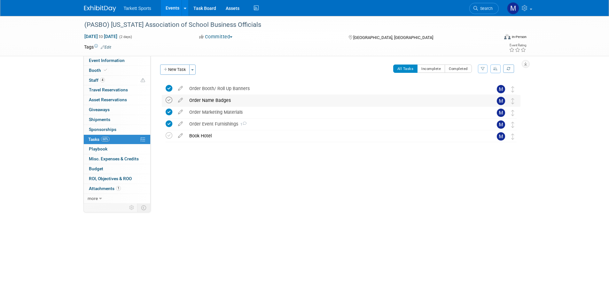
click at [169, 99] on icon at bounding box center [168, 100] width 7 height 7
click at [103, 83] on link "4 Staff 4" at bounding box center [117, 81] width 66 height 10
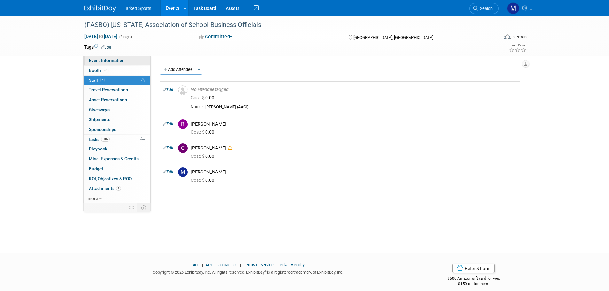
drag, startPoint x: 118, startPoint y: 65, endPoint x: 134, endPoint y: 60, distance: 16.7
click at [118, 65] on link "Event Information" at bounding box center [117, 61] width 66 height 10
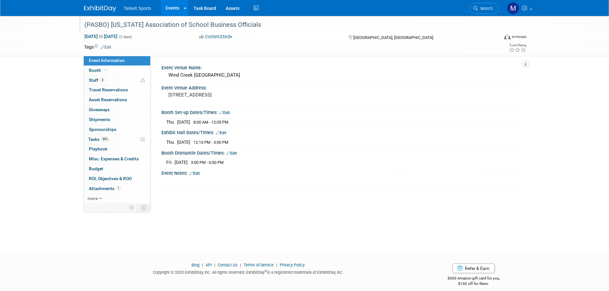
click at [228, 24] on div "(PASBO) [US_STATE] Association of School Business Officials" at bounding box center [285, 24] width 407 height 11
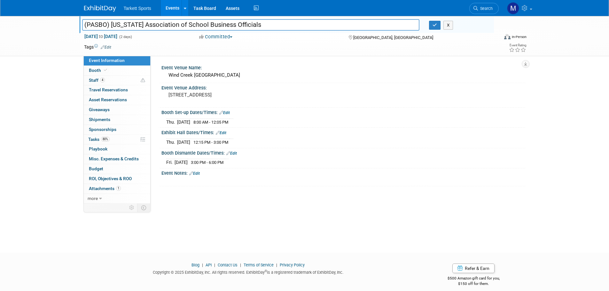
drag, startPoint x: 280, startPoint y: 23, endPoint x: -9, endPoint y: 9, distance: 288.8
click at [0, 9] on html "Tarkett Sports Events Add Event Bulk Upload Events Shareable Event Boards Recen…" at bounding box center [304, 145] width 609 height 291
drag, startPoint x: 297, startPoint y: 96, endPoint x: 153, endPoint y: 75, distance: 145.2
click at [153, 75] on div "Event Venue Name: Wind Creek Bethlehem Event Venue Address: 77 Wind Creek Blvd,…" at bounding box center [337, 130] width 374 height 148
copy div "Event Venue Name: Wind Creek Bethlehem Event Venue Address: 77 Wind Creek Blvd,…"
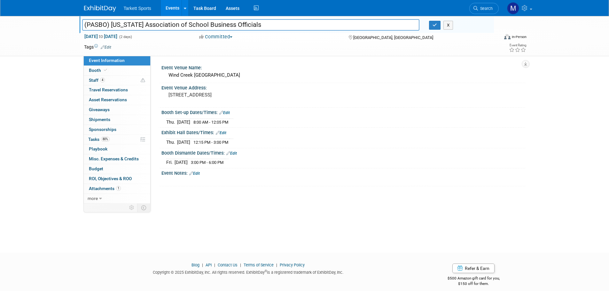
drag, startPoint x: 236, startPoint y: 162, endPoint x: 160, endPoint y: 113, distance: 90.5
click at [160, 113] on div "Event Venue Name: Wind Creek Bethlehem Event Venue Address: 77 Wind Creek Blvd,…" at bounding box center [340, 124] width 360 height 123
copy div "Booth Set-up Dates/Times: Edit Thu. Oct 23, 2025 8:00 AM - 12:05 PM Save Change…"
click at [481, 11] on span "Search" at bounding box center [485, 8] width 15 height 5
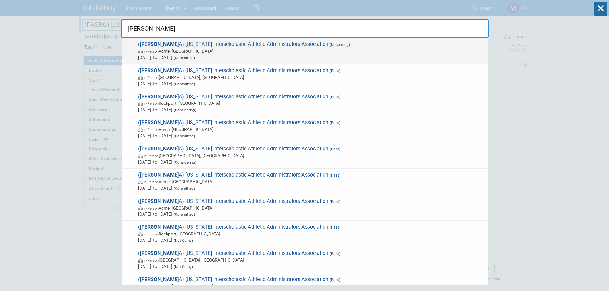
type input "miaa"
click at [259, 49] on span "In-Person Acme, MI" at bounding box center [311, 51] width 347 height 6
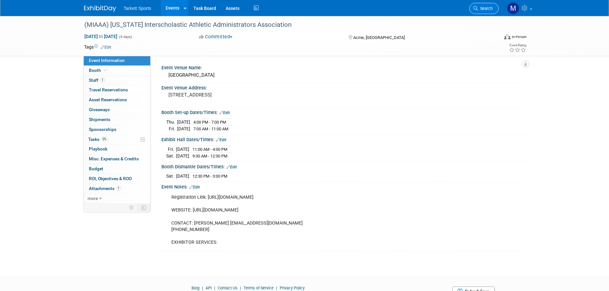
click at [474, 9] on icon at bounding box center [475, 8] width 4 height 4
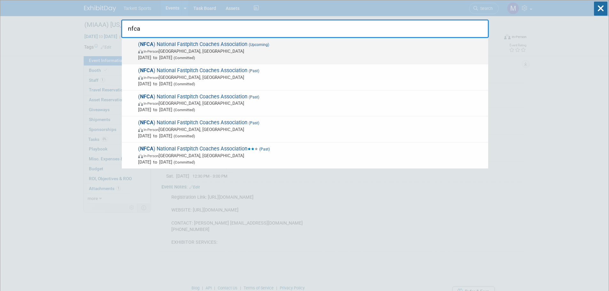
type input "nfca"
click at [380, 46] on span "( NFCA ) National Fastpitch Coaches Association (Upcoming) In-Person [GEOGRAPHI…" at bounding box center [310, 50] width 349 height 19
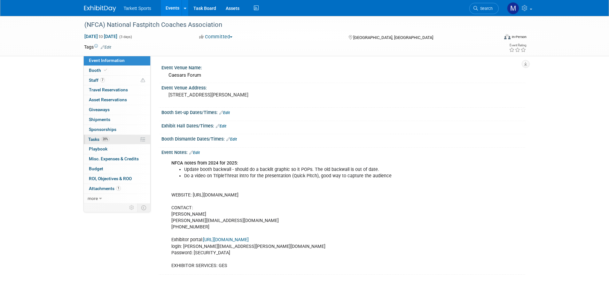
click at [109, 139] on span "20%" at bounding box center [105, 139] width 9 height 5
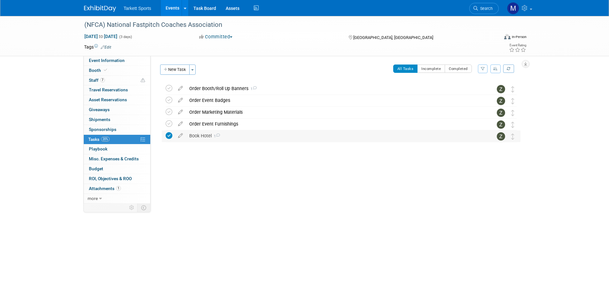
click at [213, 138] on span "1" at bounding box center [215, 136] width 8 height 4
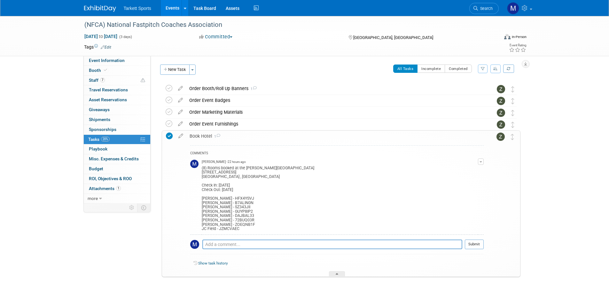
click at [225, 138] on div "Book Hotel 1" at bounding box center [334, 136] width 297 height 11
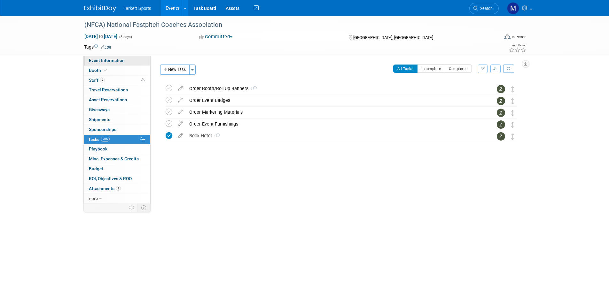
click at [112, 60] on span "Event Information" at bounding box center [107, 60] width 36 height 5
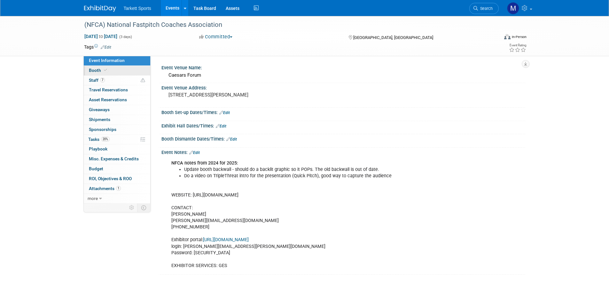
click at [110, 69] on link "Booth" at bounding box center [117, 71] width 66 height 10
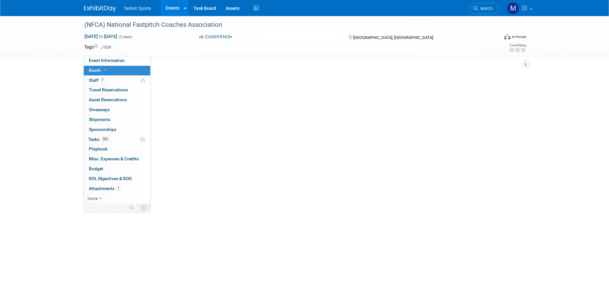
select select "FieldTurf"
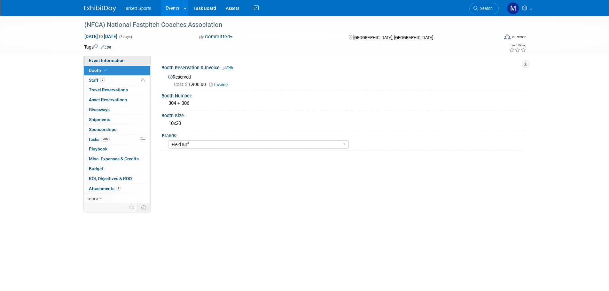
click at [106, 64] on link "Event Information" at bounding box center [117, 61] width 66 height 10
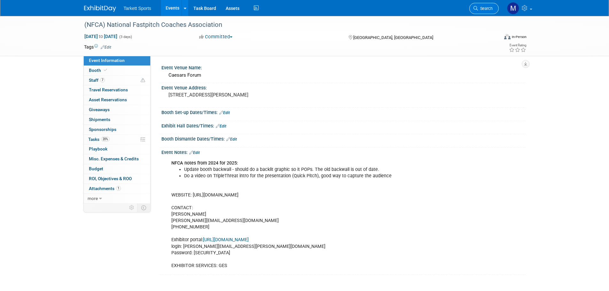
click at [482, 8] on span "Search" at bounding box center [485, 8] width 15 height 5
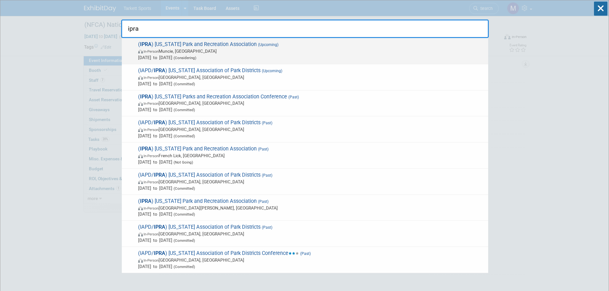
type input "ipra"
click at [187, 45] on span "( IPRA ) Indiana Park and Recreation Association (Upcoming) In-Person Muncie, I…" at bounding box center [310, 50] width 349 height 19
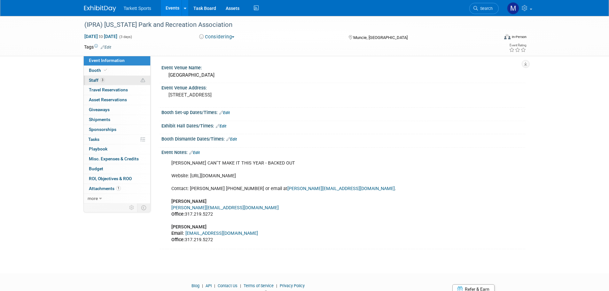
click at [118, 82] on link "3 Staff 3" at bounding box center [117, 81] width 66 height 10
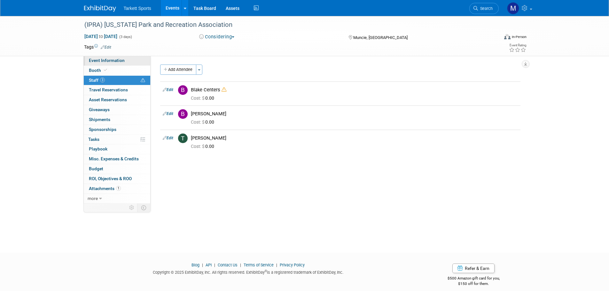
click at [97, 60] on span "Event Information" at bounding box center [107, 60] width 36 height 5
